Goal: Transaction & Acquisition: Purchase product/service

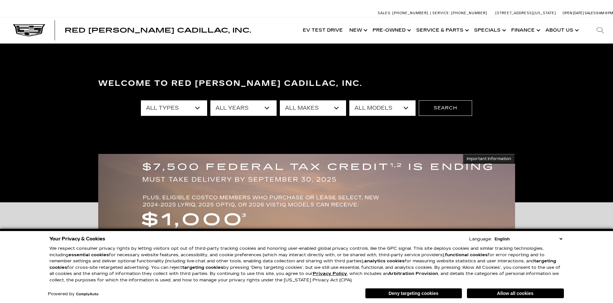
click at [189, 108] on select "All Types New Used Certified Used Demo" at bounding box center [174, 108] width 66 height 16
click at [163, 131] on div "Welcome to Red Noland Cadillac, Inc. All Types New Used Certified Used Demo All…" at bounding box center [306, 123] width 613 height 97
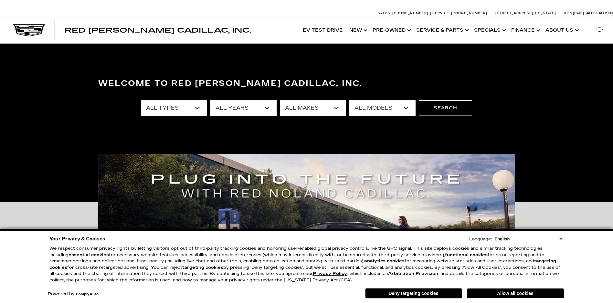
click at [197, 107] on select "All Types New Used Certified Used Demo" at bounding box center [174, 108] width 66 height 16
select select "New"
click at [141, 100] on select "All Types New Used Certified Used Demo" at bounding box center [174, 108] width 66 height 16
click at [260, 107] on select "All Years 2026 2025 2024" at bounding box center [243, 108] width 66 height 16
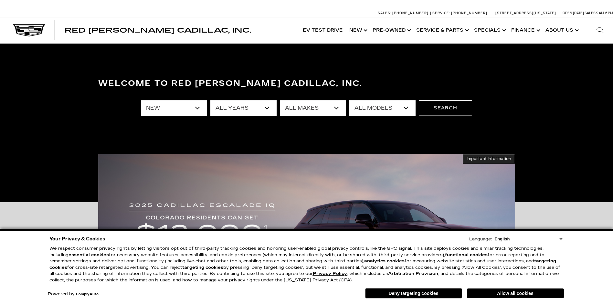
click at [257, 110] on select "All Years 2026 2025 2024" at bounding box center [243, 108] width 66 height 16
select select "2025"
click at [210, 100] on select "All Years 2026 2025 2024" at bounding box center [243, 108] width 66 height 16
click at [329, 108] on select "All Makes Cadillac" at bounding box center [313, 108] width 66 height 16
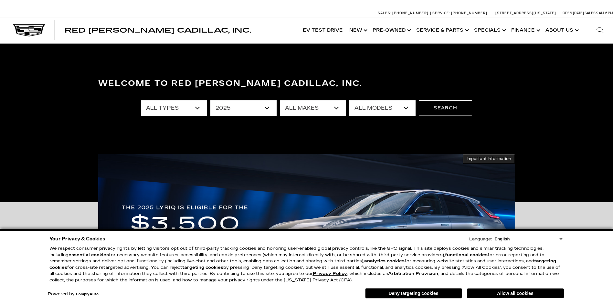
select select "Cadillac"
click at [280, 100] on select "All Makes Cadillac" at bounding box center [313, 108] width 66 height 16
click at [392, 106] on select "All Models CT4 Escalade Escalade ESV ESCALADE IQ LYRIQ OPTIQ XT5 XT6" at bounding box center [382, 108] width 66 height 16
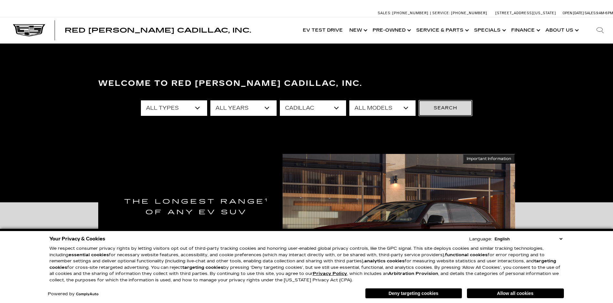
click at [422, 109] on button "Search" at bounding box center [445, 108] width 53 height 16
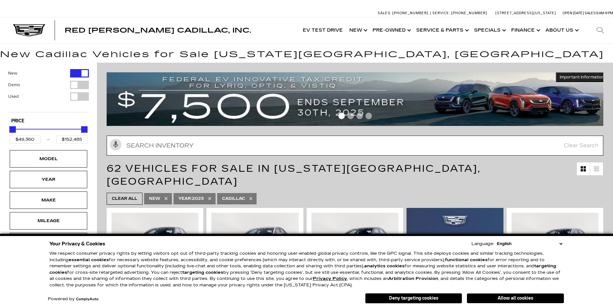
click at [226, 141] on input "text" at bounding box center [355, 146] width 496 height 20
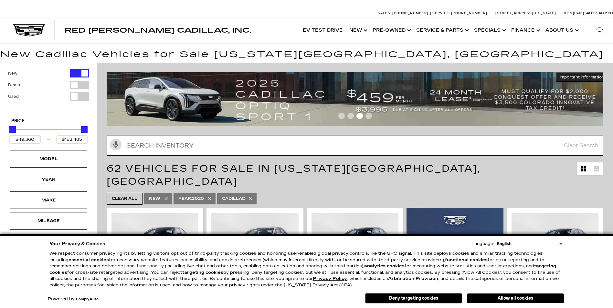
click at [175, 151] on input "Search Inventory" at bounding box center [355, 146] width 496 height 20
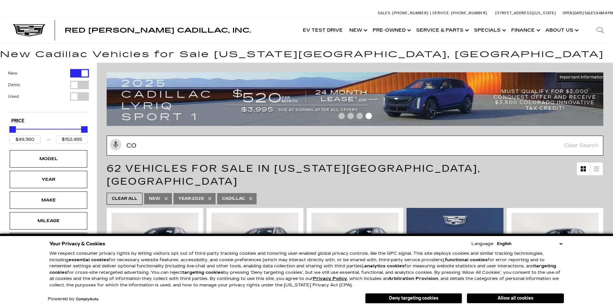
type input "cOU"
type input "$54,990"
type input "$152,365"
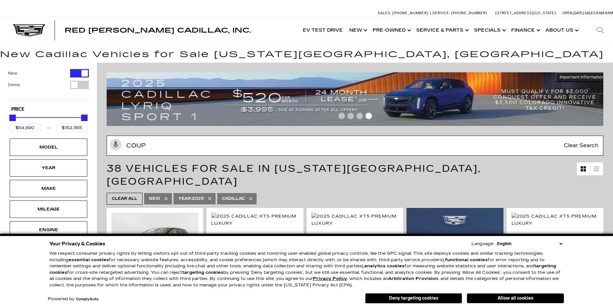
type input "cOUPE"
type input "$49,360"
type input "$152,485"
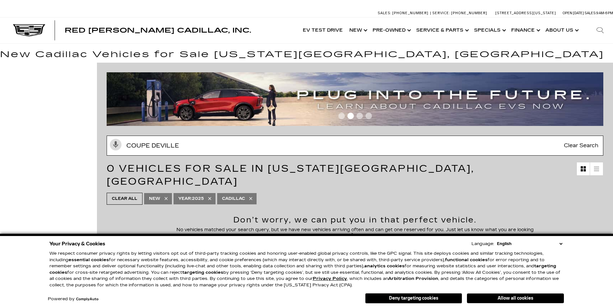
type input "cOUPE dEvILLE"
